Goal: Transaction & Acquisition: Subscribe to service/newsletter

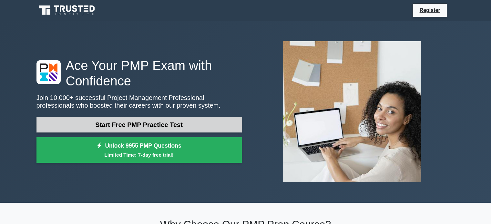
click at [145, 117] on link "Start Free PMP Practice Test" at bounding box center [138, 124] width 205 height 15
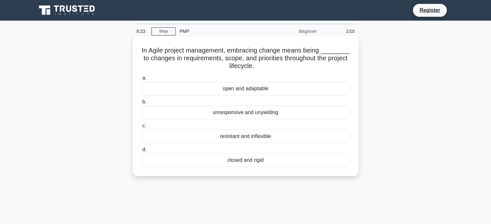
click at [250, 91] on div "open and adaptable" at bounding box center [245, 89] width 209 height 14
click at [141, 80] on input "a. open and adaptable" at bounding box center [141, 78] width 0 height 4
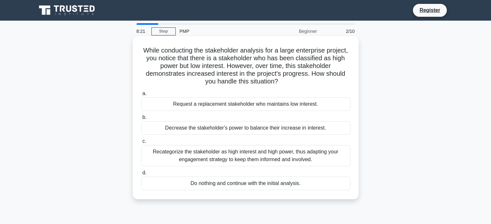
click at [250, 160] on div "Recategorize the stakeholder as high interest and high power, thus adapting you…" at bounding box center [245, 155] width 209 height 21
click at [141, 144] on input "c. Recategorize the stakeholder as high interest and high power, thus adapting …" at bounding box center [141, 141] width 0 height 4
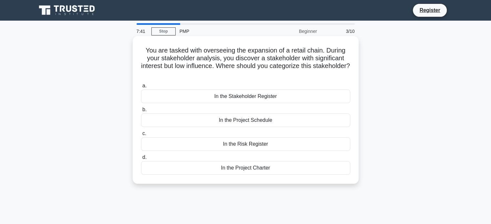
click at [244, 93] on div "In the Stakeholder Register" at bounding box center [245, 97] width 209 height 14
click at [141, 88] on input "a. In the Stakeholder Register" at bounding box center [141, 86] width 0 height 4
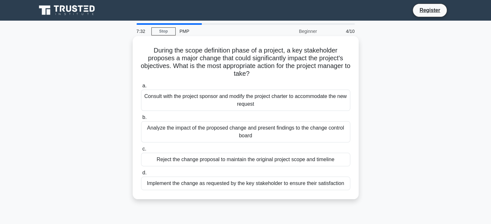
click at [221, 160] on div "Reject the change proposal to maintain the original project scope and timeline" at bounding box center [245, 160] width 209 height 14
click at [141, 151] on input "c. Reject the change proposal to maintain the original project scope and timeli…" at bounding box center [141, 149] width 0 height 4
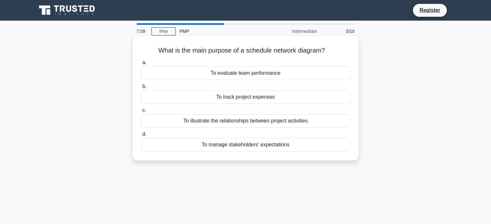
click at [258, 103] on div "To track project expenses" at bounding box center [245, 97] width 209 height 14
click at [141, 89] on input "b. To track project expenses" at bounding box center [141, 87] width 0 height 4
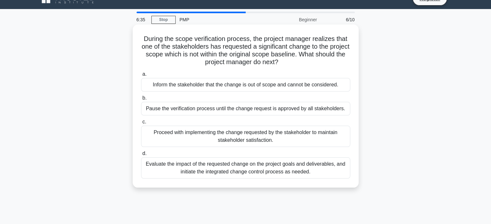
scroll to position [12, 0]
click at [247, 171] on div "Evaluate the impact of the requested change on the project goals and deliverabl…" at bounding box center [245, 167] width 209 height 21
click at [141, 156] on input "d. Evaluate the impact of the requested change on the project goals and deliver…" at bounding box center [141, 154] width 0 height 4
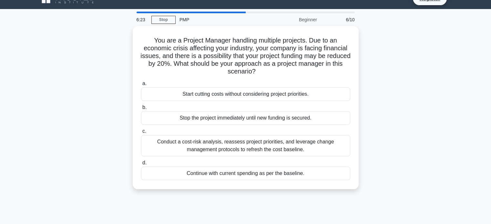
scroll to position [0, 0]
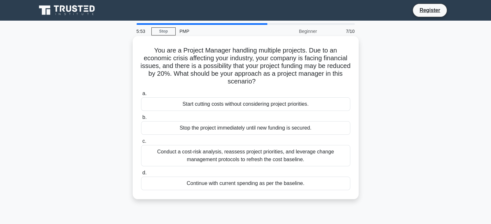
click at [229, 162] on div "Conduct a cost-risk analysis, reassess project priorities, and leverage change …" at bounding box center [245, 155] width 209 height 21
click at [141, 144] on input "c. Conduct a cost-risk analysis, reassess project priorities, and leverage chan…" at bounding box center [141, 141] width 0 height 4
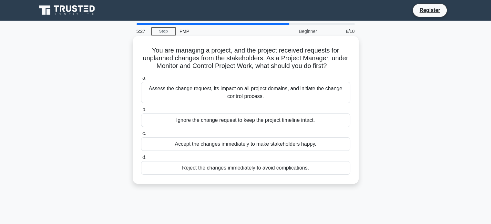
click at [213, 89] on div "Assess the change request, its impact on all project domains, and initiate the …" at bounding box center [245, 92] width 209 height 21
click at [141, 80] on input "a. Assess the change request, its impact on all project domains, and initiate t…" at bounding box center [141, 78] width 0 height 4
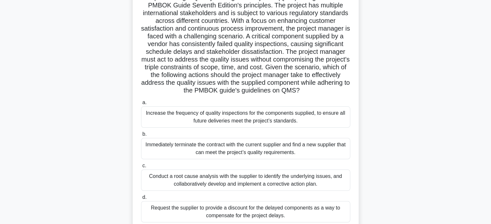
scroll to position [65, 0]
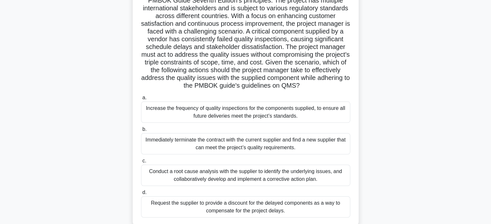
click at [212, 186] on div "Conduct a root cause analysis with the supplier to identify the underlying issu…" at bounding box center [245, 175] width 209 height 21
click at [141, 163] on input "c. Conduct a root cause analysis with the supplier to identify the underlying i…" at bounding box center [141, 161] width 0 height 4
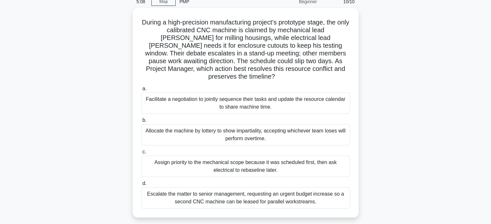
scroll to position [21, 0]
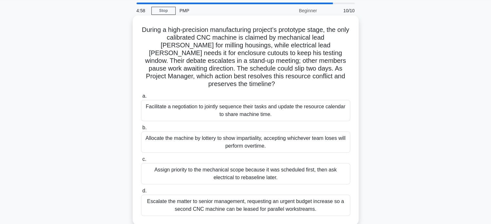
click at [210, 134] on div "Allocate the machine by lottery to show impartiality, accepting whichever team …" at bounding box center [245, 142] width 209 height 21
click at [141, 130] on input "b. Allocate the machine by lottery to show impartiality, accepting whichever te…" at bounding box center [141, 128] width 0 height 4
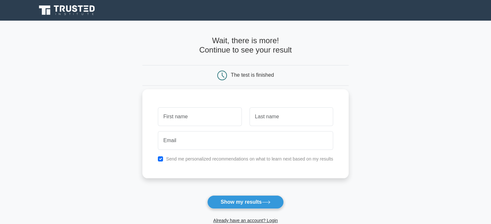
click at [195, 118] on input "text" at bounding box center [200, 116] width 84 height 19
type input "[PERSON_NAME]"
click at [251, 119] on input "text" at bounding box center [291, 116] width 84 height 19
type input "[PERSON_NAME]"
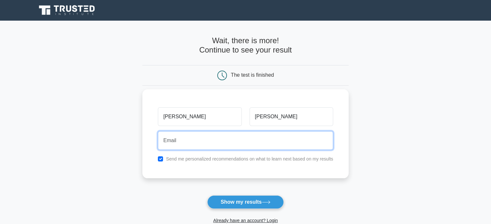
click at [209, 134] on input "email" at bounding box center [245, 140] width 175 height 19
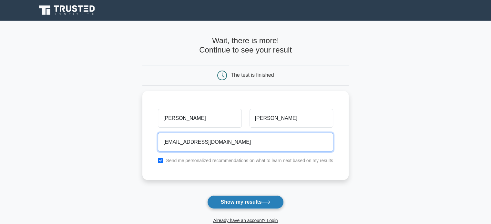
type input "[EMAIL_ADDRESS][DOMAIN_NAME]"
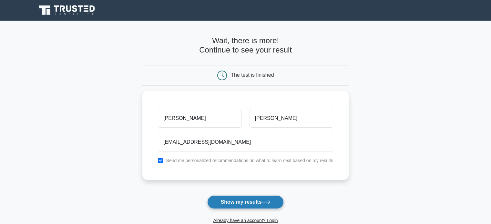
click at [241, 200] on button "Show my results" at bounding box center [245, 203] width 76 height 14
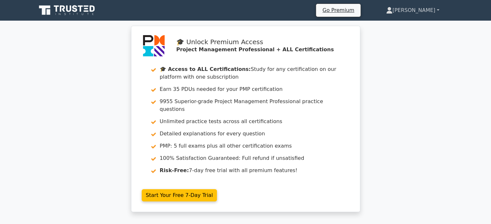
click at [417, 9] on link "[PERSON_NAME]" at bounding box center [412, 10] width 84 height 13
click at [436, 9] on link "[PERSON_NAME]" at bounding box center [412, 10] width 84 height 13
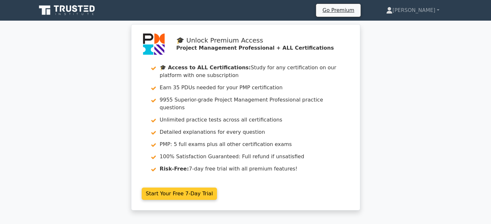
click at [188, 189] on link "Start Your Free 7-Day Trial" at bounding box center [179, 194] width 75 height 12
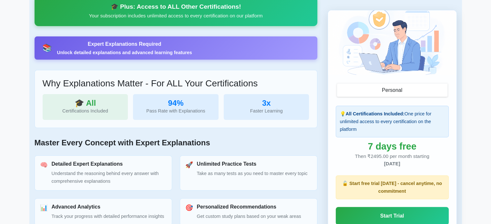
scroll to position [170, 0]
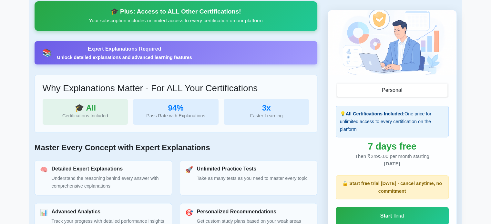
click at [394, 92] on button "Personal" at bounding box center [392, 90] width 110 height 13
